Goal: Task Accomplishment & Management: Complete application form

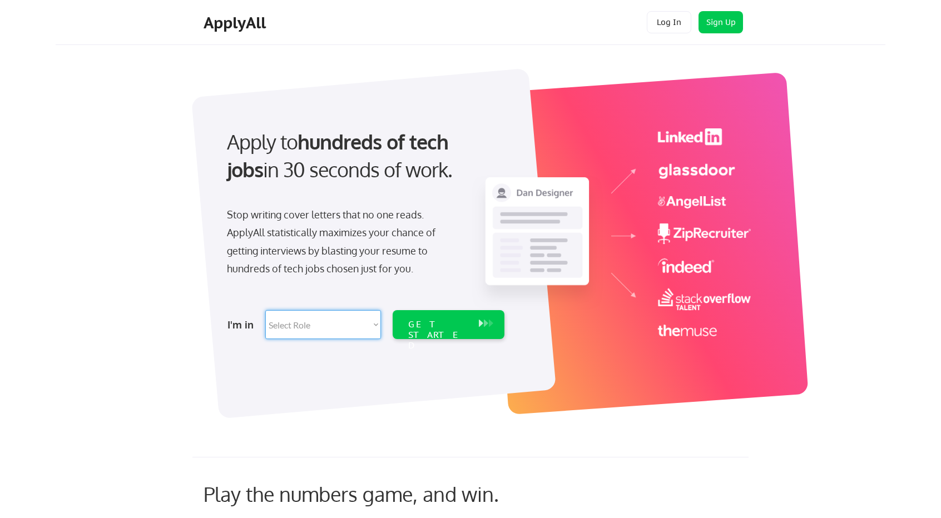
click at [320, 329] on select "Select Role Software Engineering Product Management Customer Success Sales UI/U…" at bounding box center [323, 324] width 116 height 29
click at [717, 27] on button "Sign Up" at bounding box center [720, 22] width 44 height 22
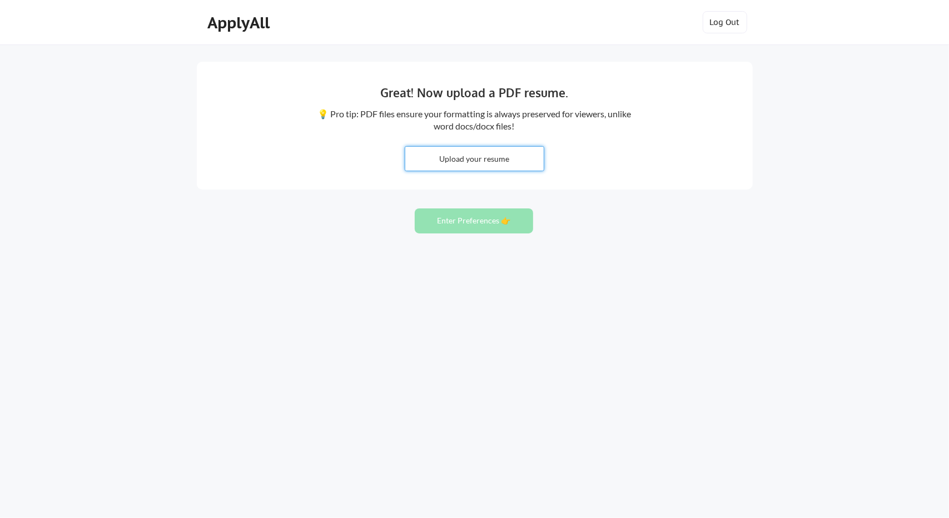
click at [516, 166] on input "file" at bounding box center [474, 159] width 138 height 24
